Goal: Use online tool/utility

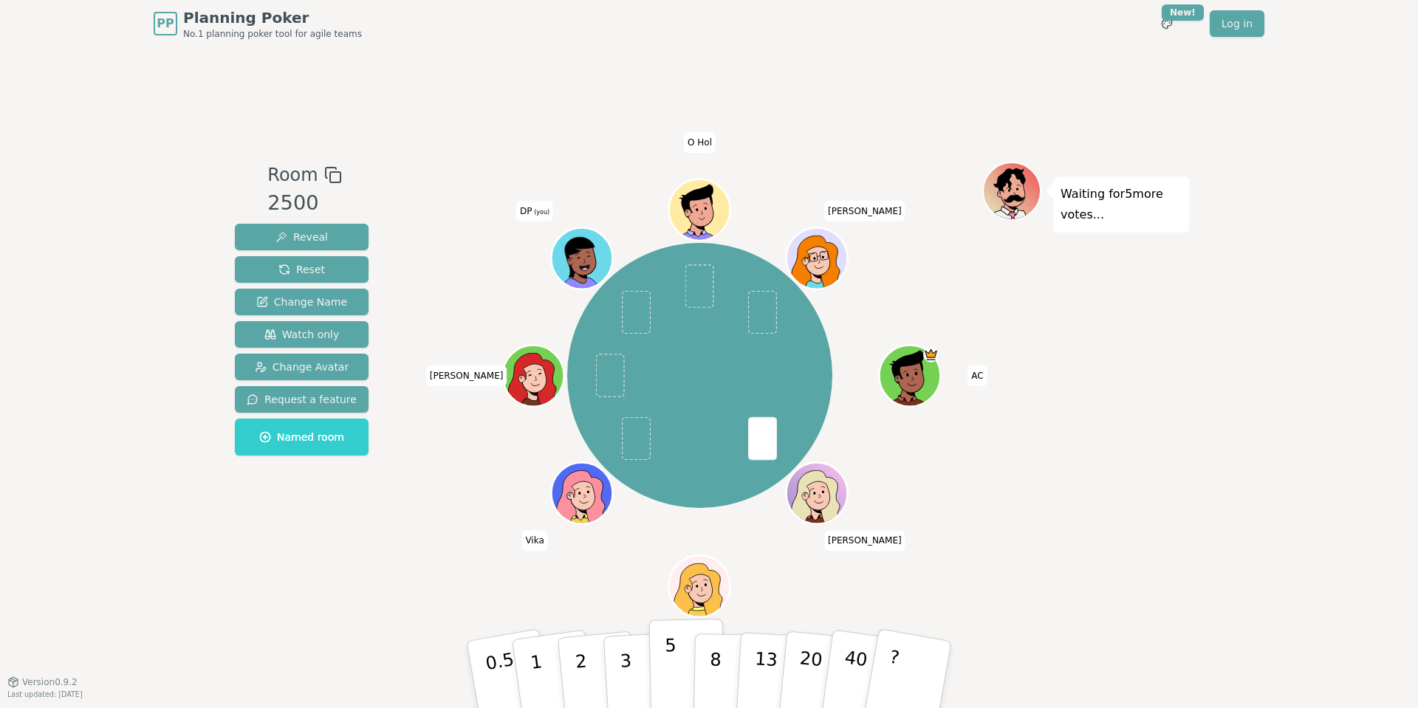
click at [668, 666] on p "5" at bounding box center [671, 675] width 13 height 80
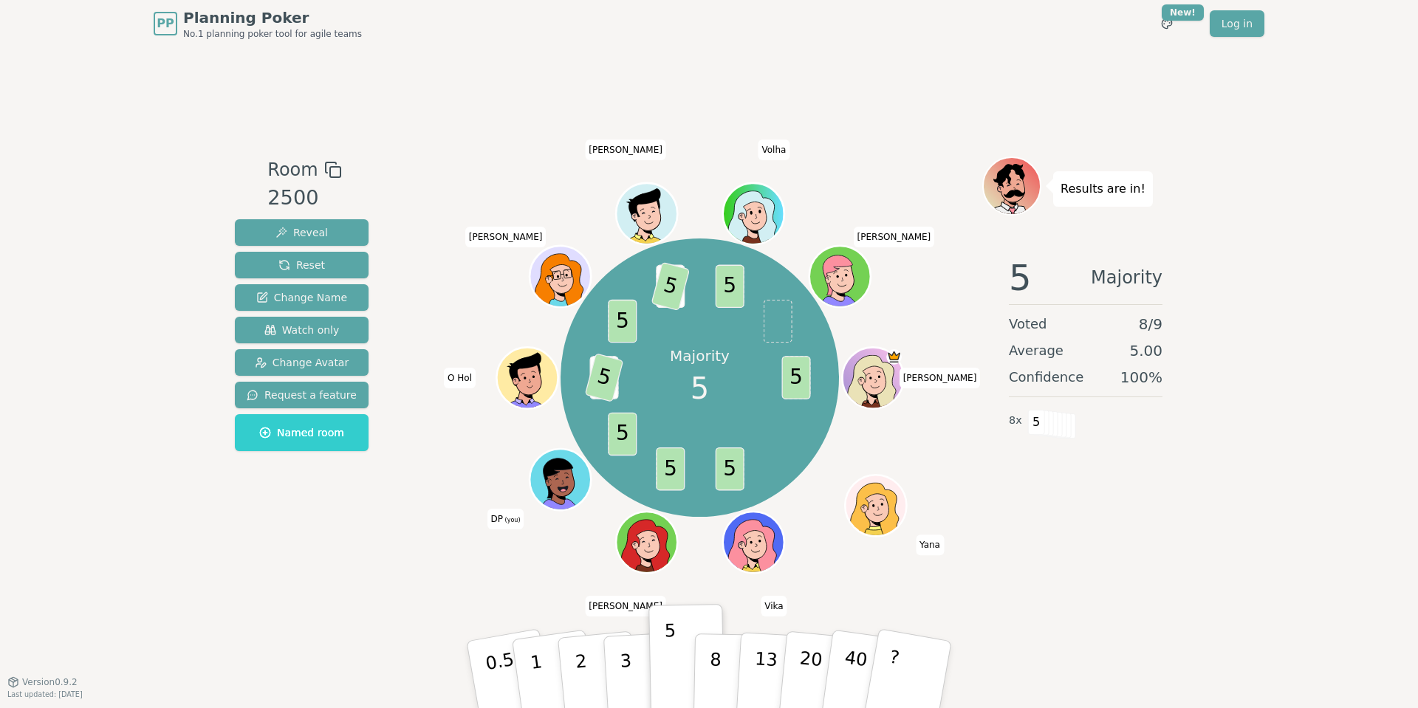
click at [369, 577] on div "Room 2500 Reveal Reset Change Name Watch only Change Avatar Request a feature N…" at bounding box center [709, 364] width 960 height 635
click at [626, 661] on p "3" at bounding box center [627, 676] width 16 height 81
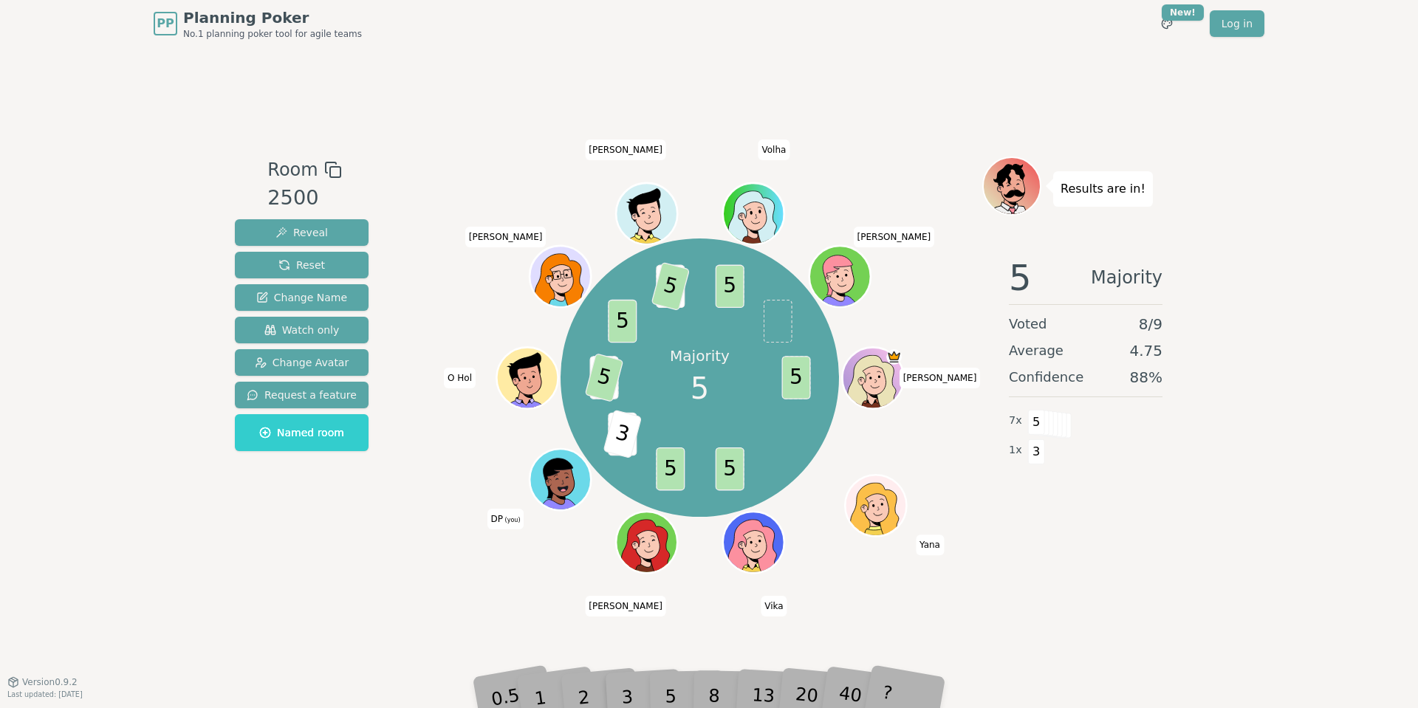
click at [644, 666] on div "3" at bounding box center [642, 675] width 47 height 54
click at [652, 666] on div "3" at bounding box center [642, 675] width 47 height 54
click at [301, 267] on span "Reset" at bounding box center [301, 265] width 47 height 15
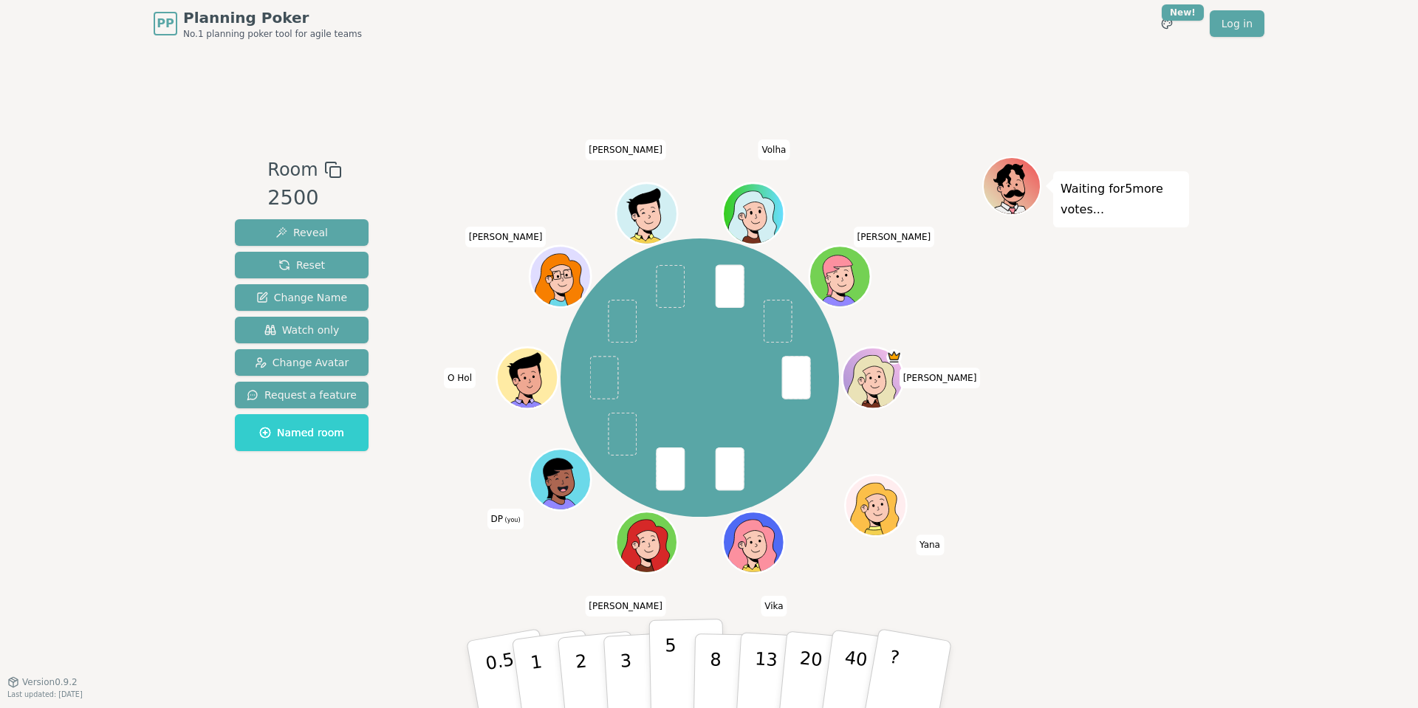
click at [677, 636] on button "5" at bounding box center [687, 675] width 76 height 112
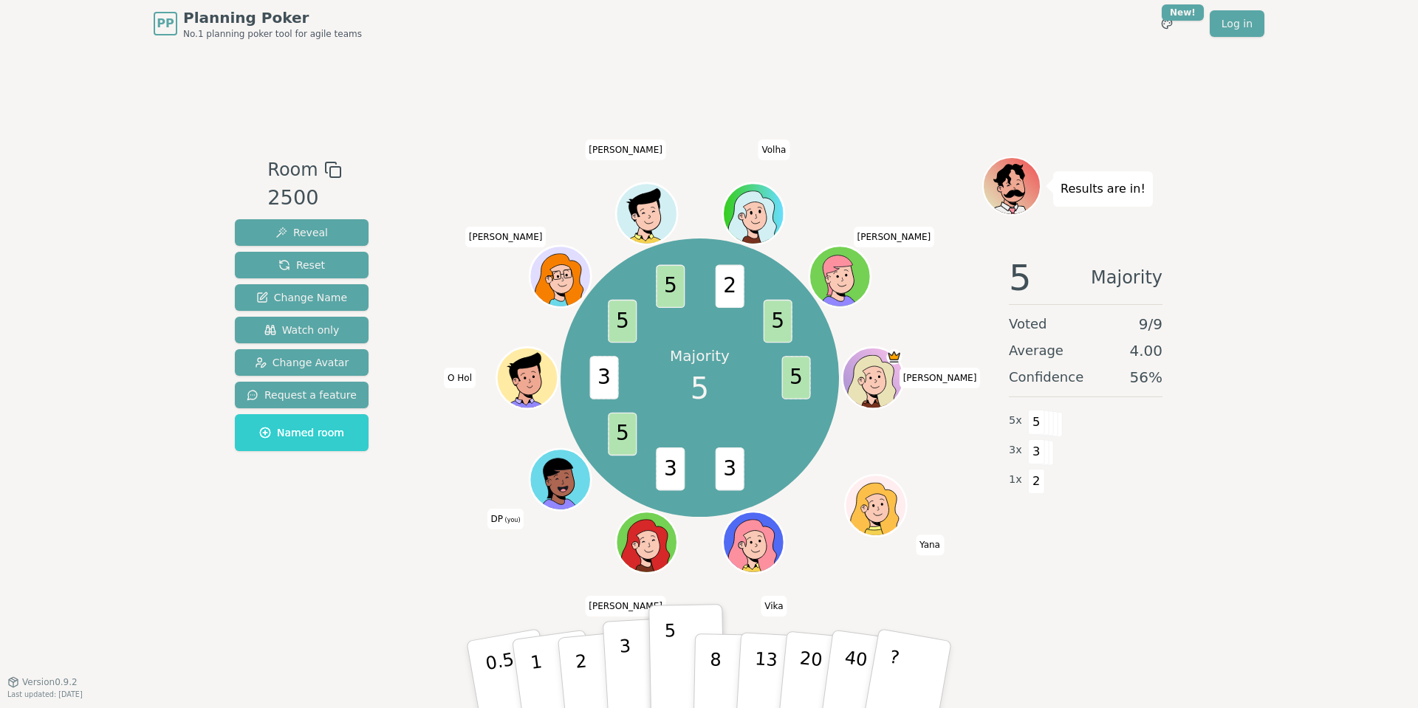
click at [622, 665] on p "3" at bounding box center [627, 676] width 16 height 81
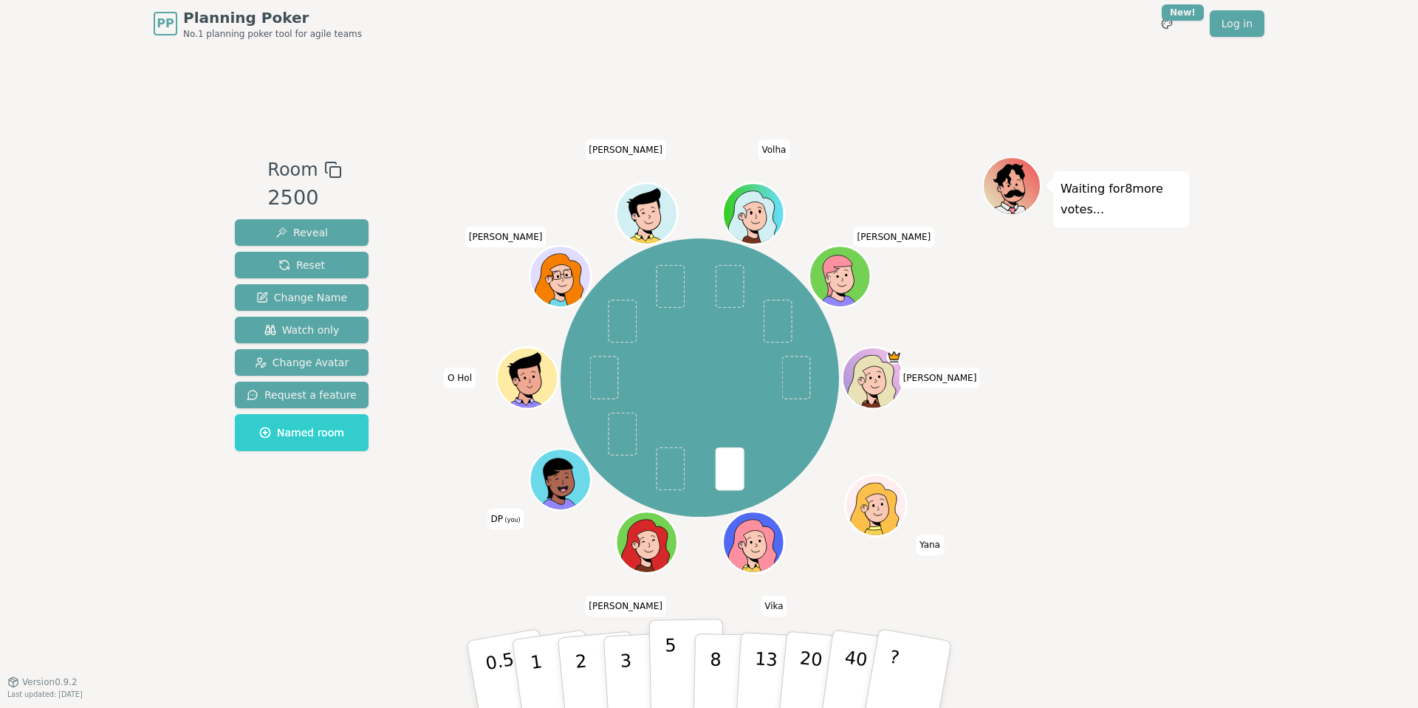
click at [668, 657] on p "5" at bounding box center [671, 675] width 13 height 80
